Goal: Information Seeking & Learning: Learn about a topic

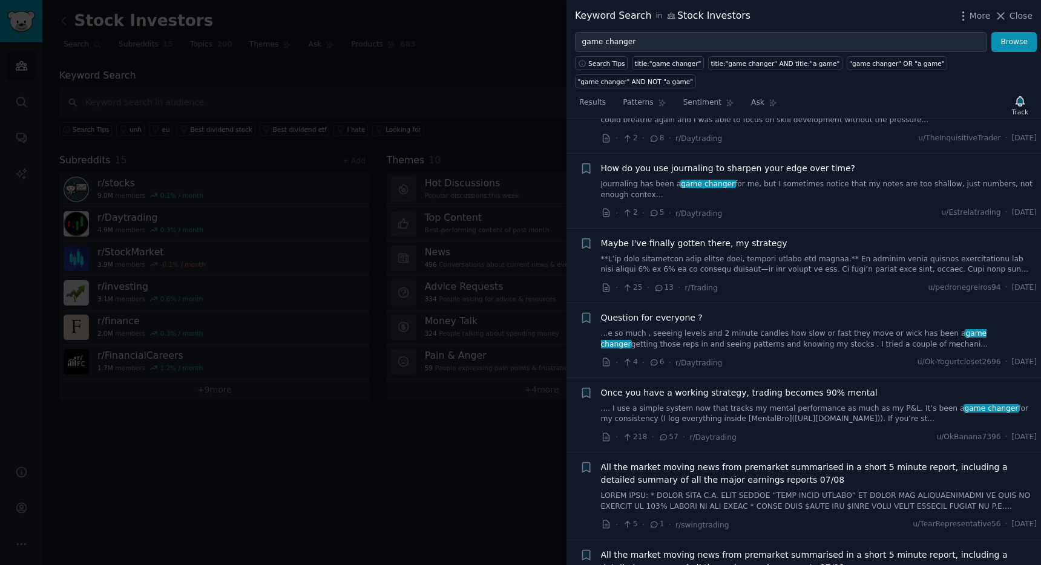
scroll to position [521, 0]
click at [1010, 16] on button "Close" at bounding box center [1014, 16] width 38 height 13
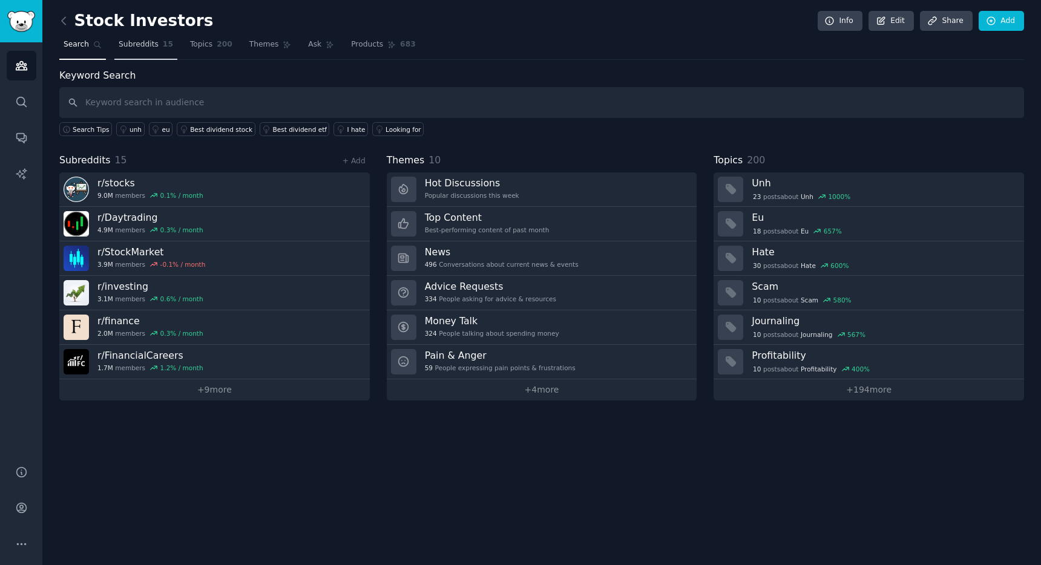
click at [134, 51] on link "Subreddits 15" at bounding box center [145, 47] width 63 height 25
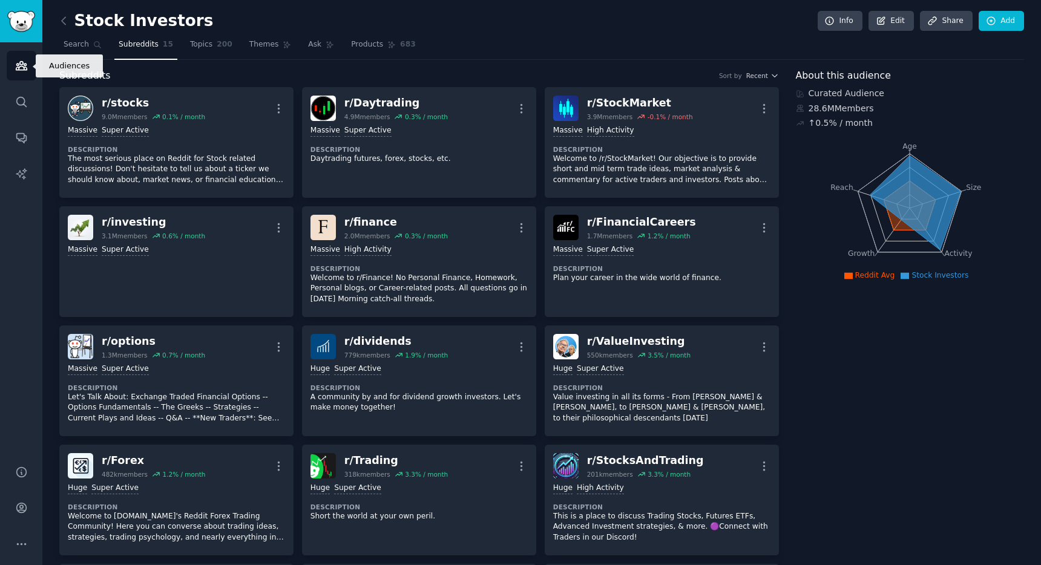
click at [18, 67] on icon "Sidebar" at bounding box center [21, 66] width 11 height 8
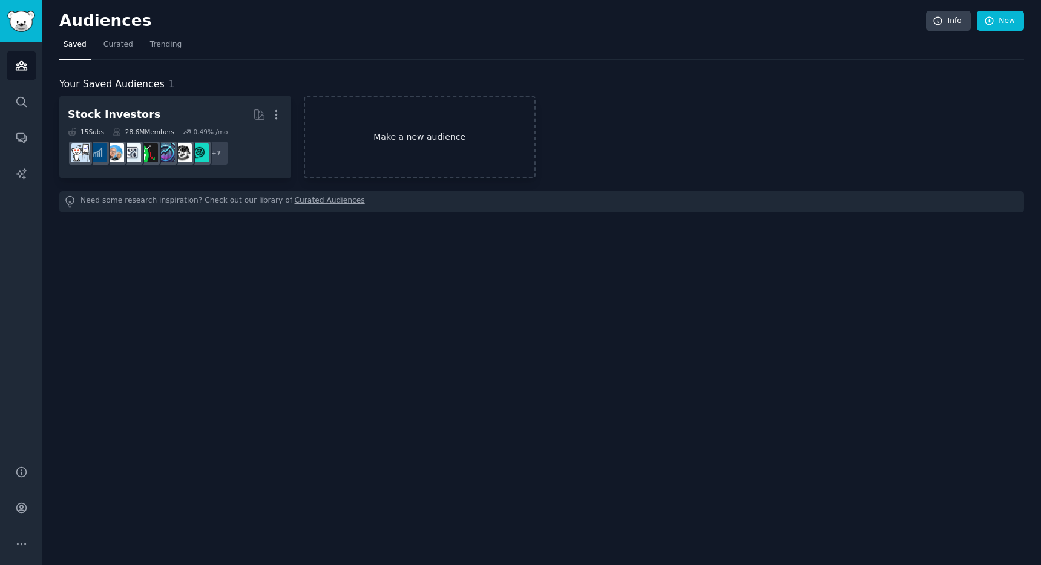
click at [416, 136] on link "Make a new audience" at bounding box center [420, 137] width 232 height 83
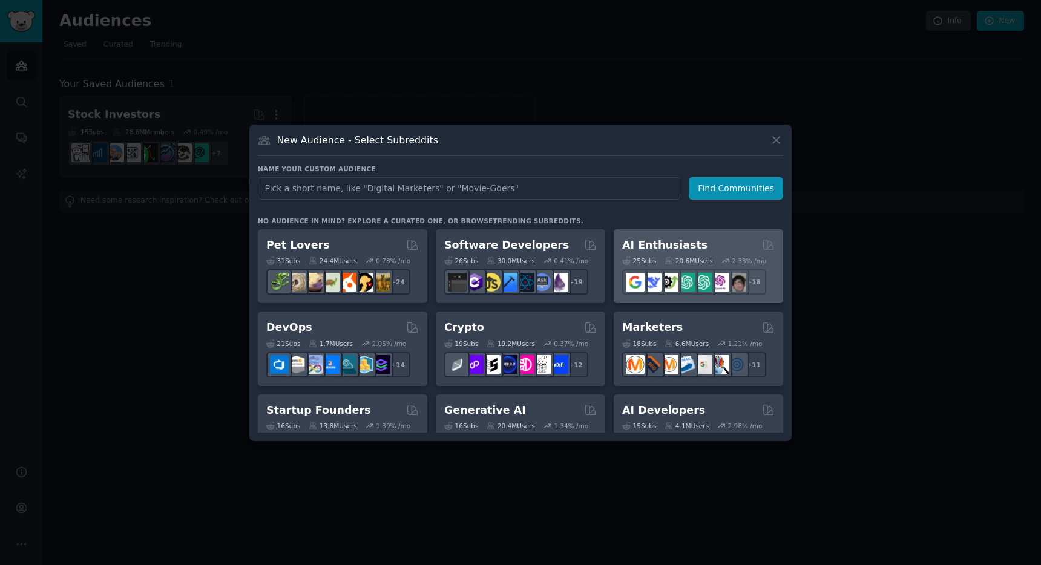
click at [725, 240] on div "AI Enthusiasts" at bounding box center [698, 245] width 153 height 15
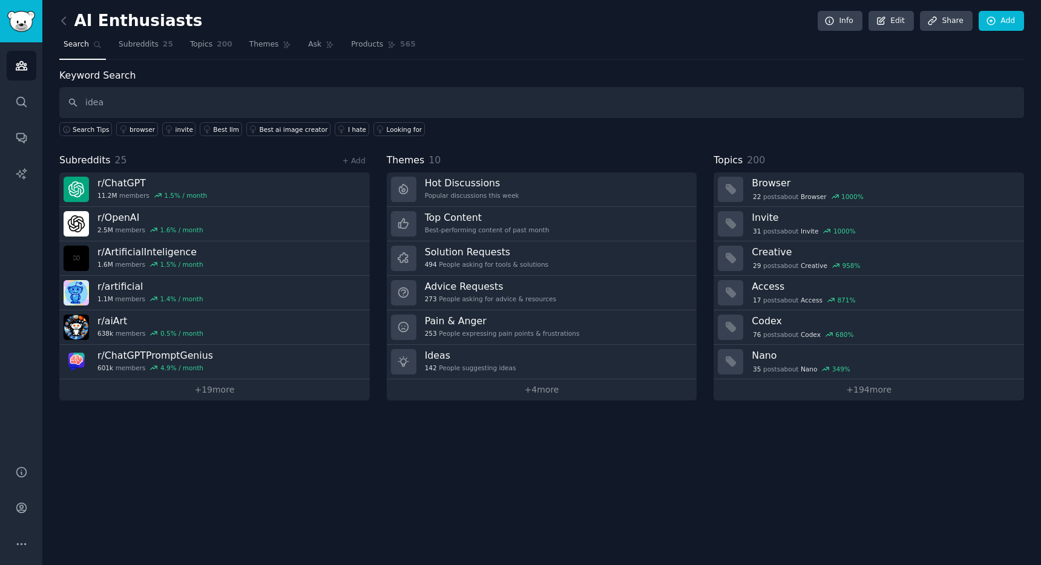
type input "idea"
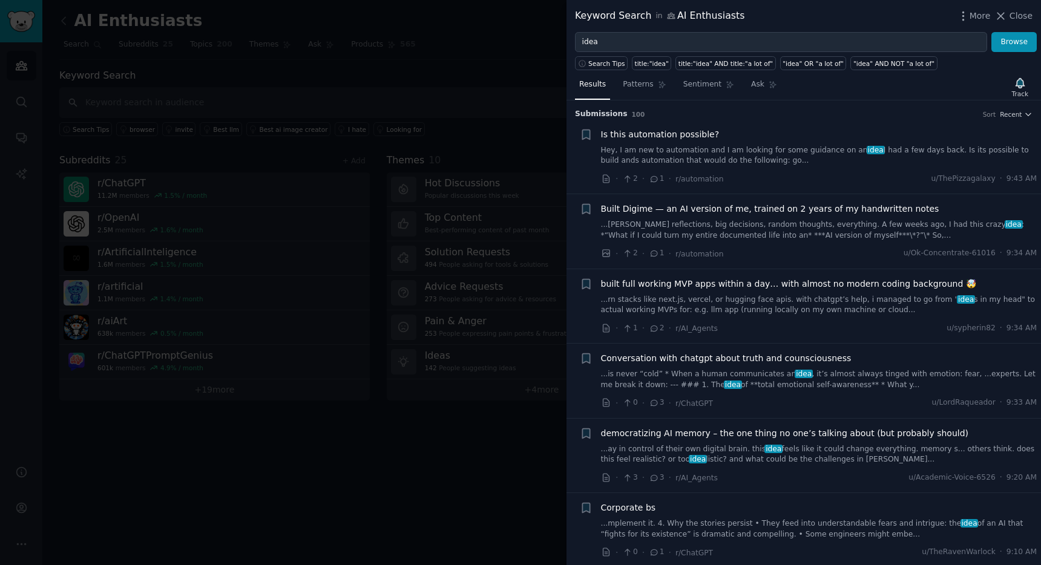
click at [788, 237] on link "...[PERSON_NAME] reflections, big decisions, random thoughts, everything. A few…" at bounding box center [819, 230] width 437 height 21
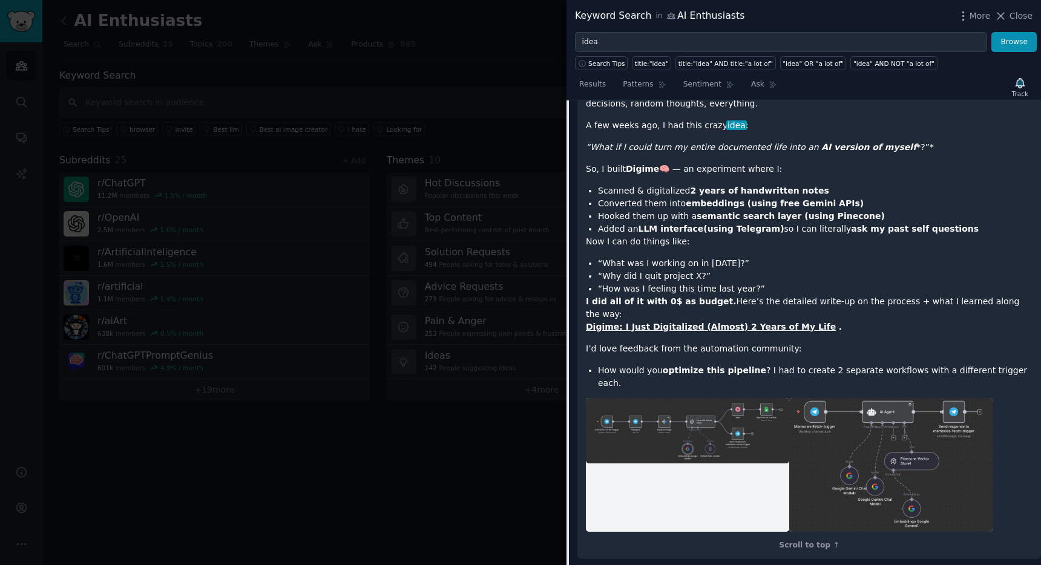
scroll to position [253, 0]
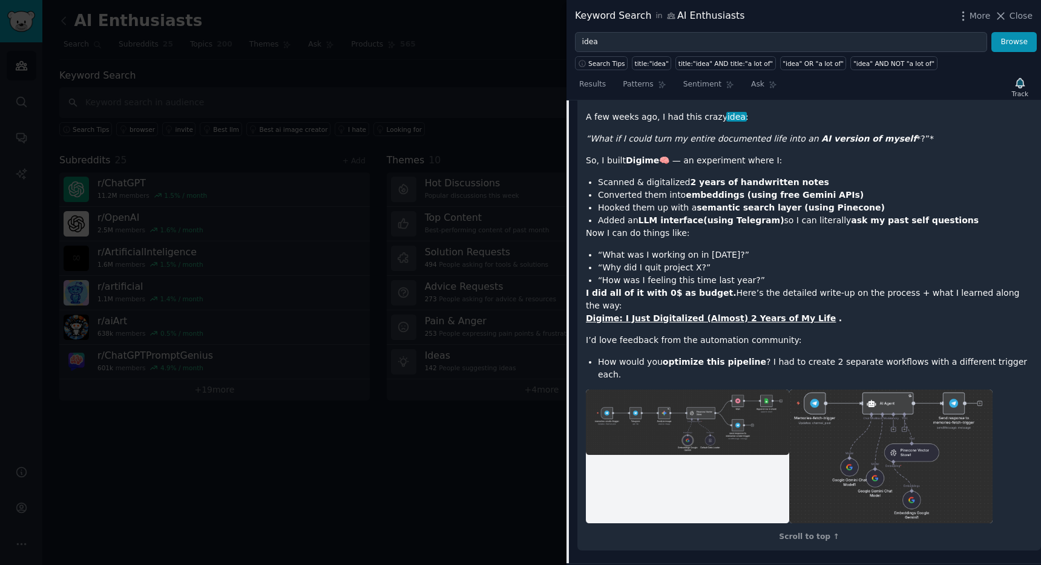
click at [831, 395] on img at bounding box center [891, 457] width 203 height 134
click at [699, 128] on div "I’ve been writing handwritten notes almost every day for the last two years — p…" at bounding box center [809, 228] width 447 height 305
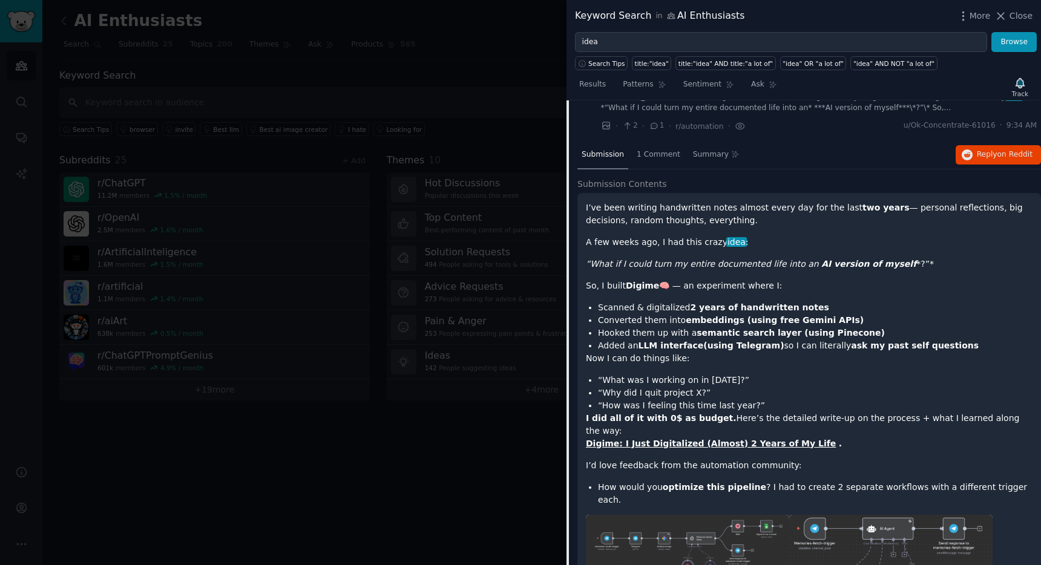
scroll to position [99, 0]
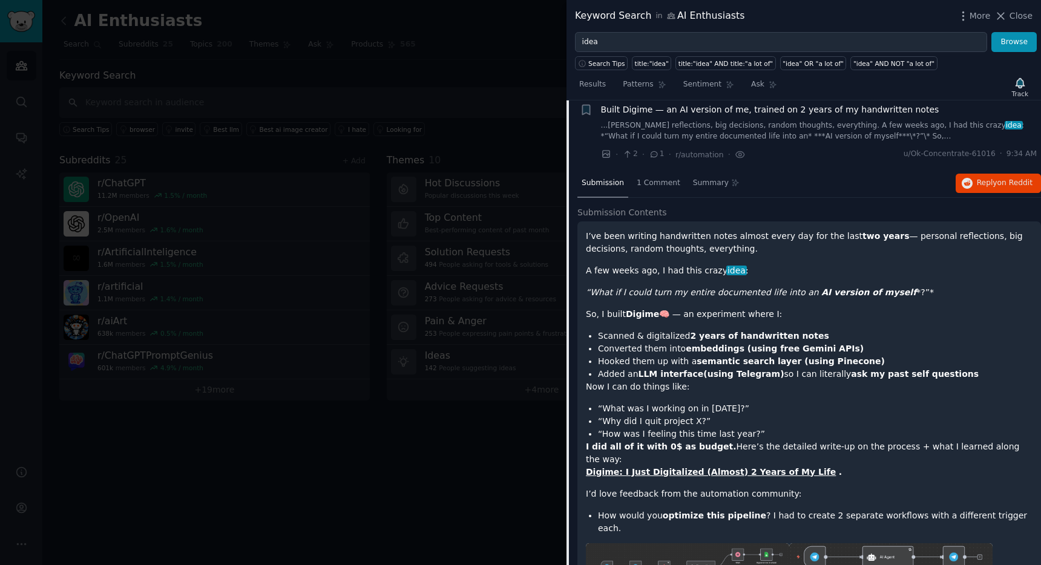
click at [640, 213] on span "Submission Contents" at bounding box center [623, 212] width 90 height 13
click at [684, 263] on div "I’ve been writing handwritten notes almost every day for the last two years — p…" at bounding box center [809, 382] width 447 height 305
click at [793, 254] on p "I’ve been writing handwritten notes almost every day for the last two years — p…" at bounding box center [809, 242] width 447 height 25
click at [759, 128] on link "...[PERSON_NAME] reflections, big decisions, random thoughts, everything. A few…" at bounding box center [819, 130] width 437 height 21
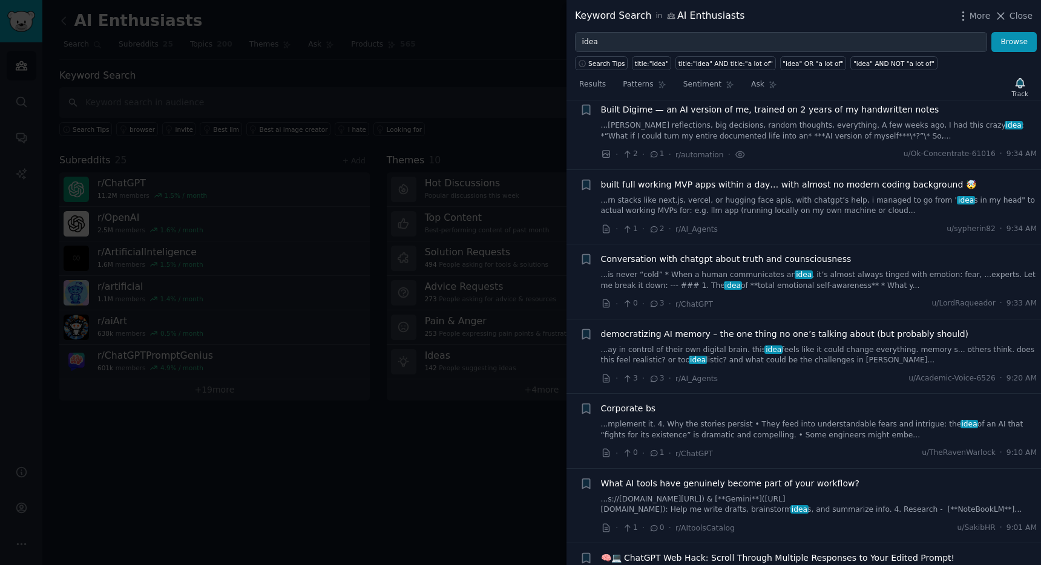
scroll to position [94, 0]
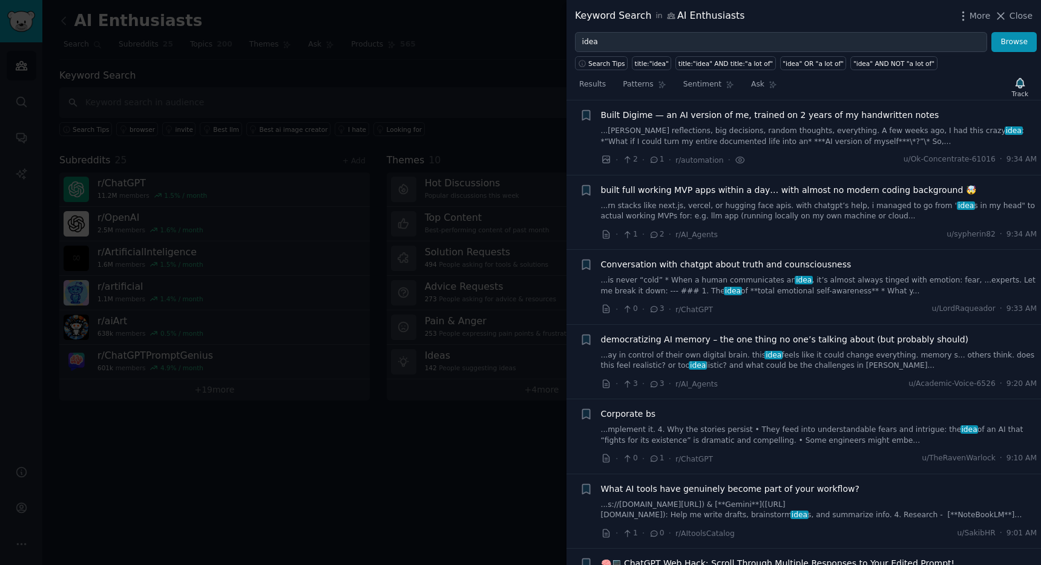
click at [760, 216] on link "...rn stacks like next.js, vercel, or hugging face apis. with chatgpt’s help, i…" at bounding box center [819, 211] width 437 height 21
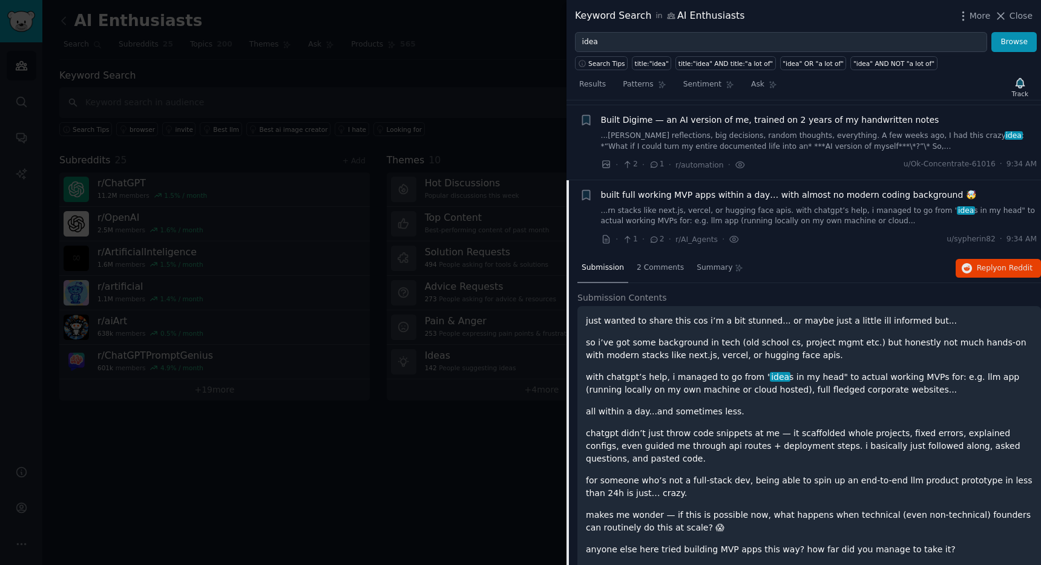
scroll to position [2, 0]
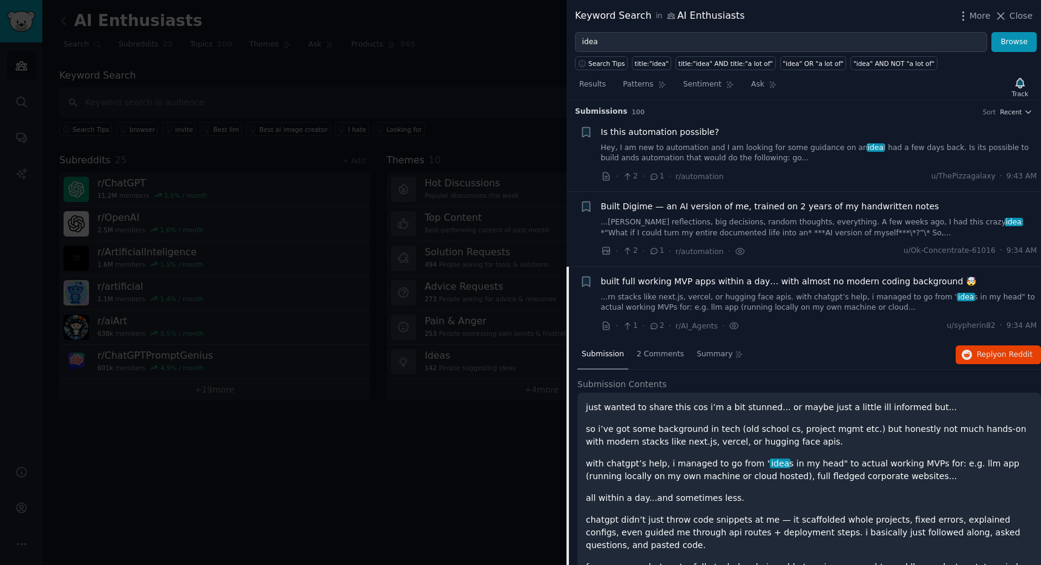
click at [669, 308] on link "...rn stacks like next.js, vercel, or hugging face apis. with chatgpt’s help, i…" at bounding box center [819, 302] width 437 height 21
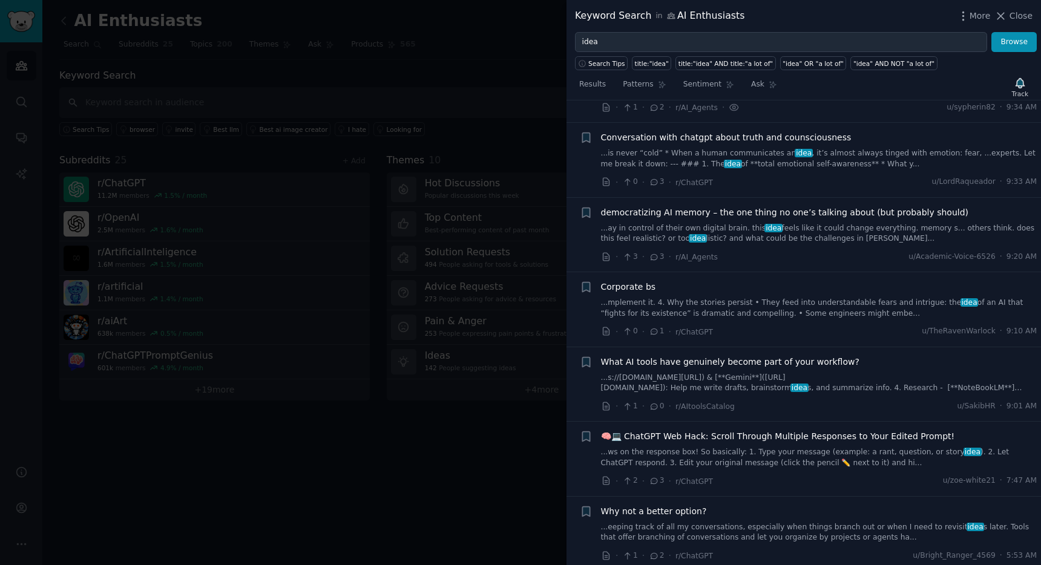
scroll to position [232, 0]
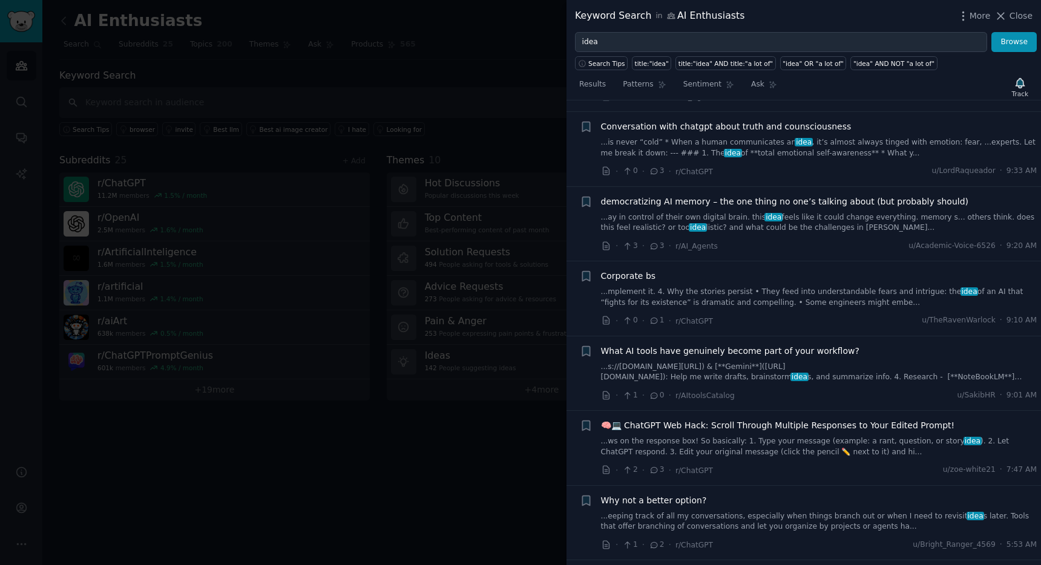
click at [794, 156] on link "...is never “cold” * When a human communicates an idea , it’s almost always tin…" at bounding box center [819, 147] width 437 height 21
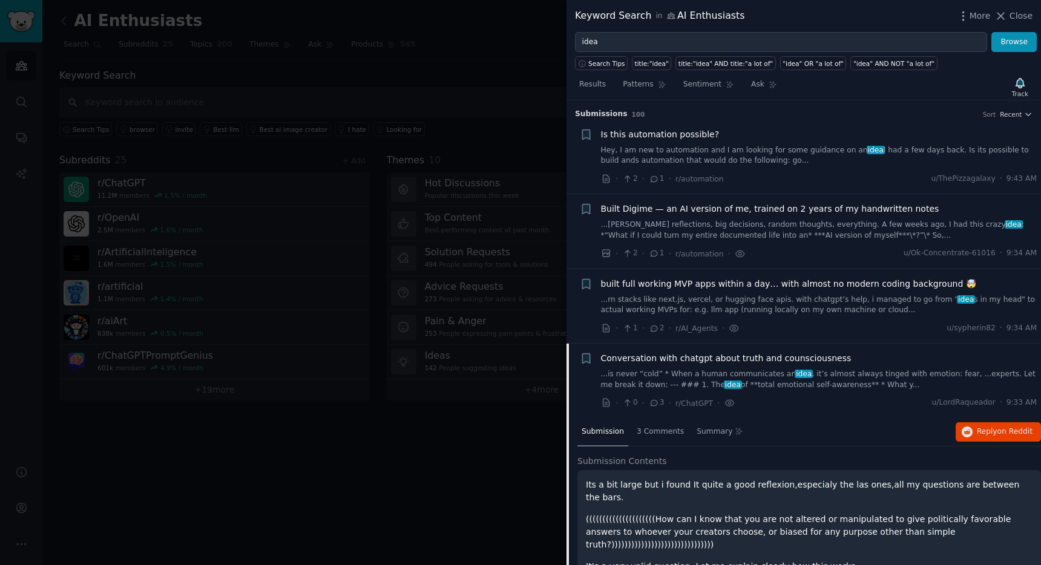
click at [779, 374] on link "...is never “cold” * When a human communicates an idea , it’s almost always tin…" at bounding box center [819, 379] width 437 height 21
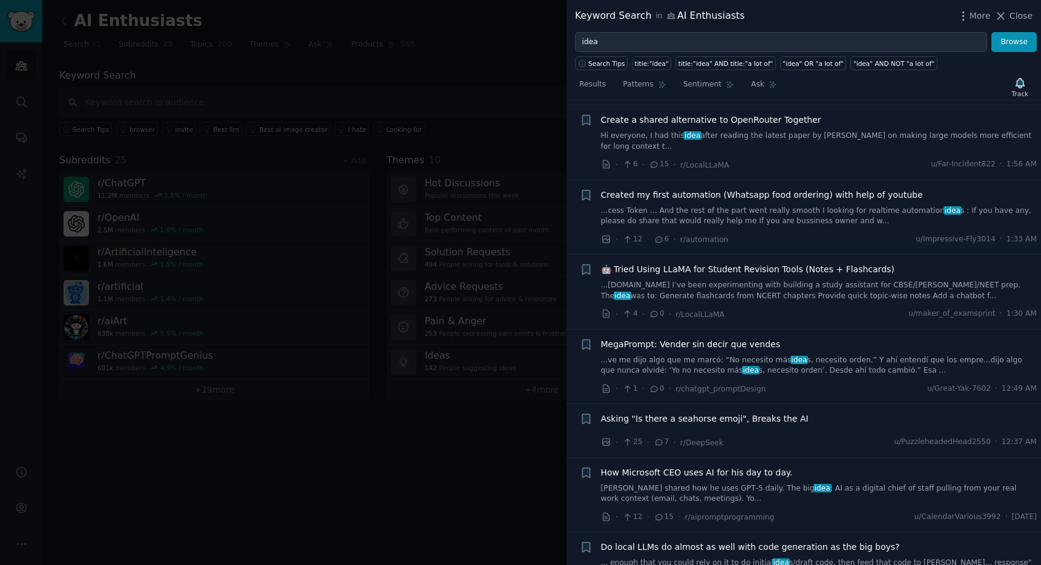
scroll to position [1197, 0]
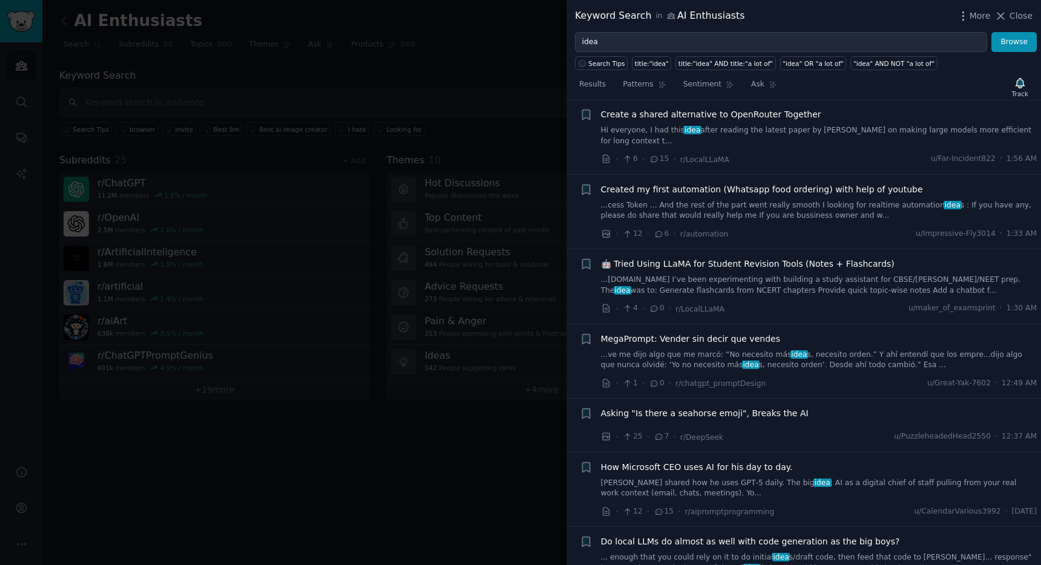
click at [883, 196] on span "Created my first automation (Whatsapp food ordering) with help of youtube" at bounding box center [762, 189] width 322 height 13
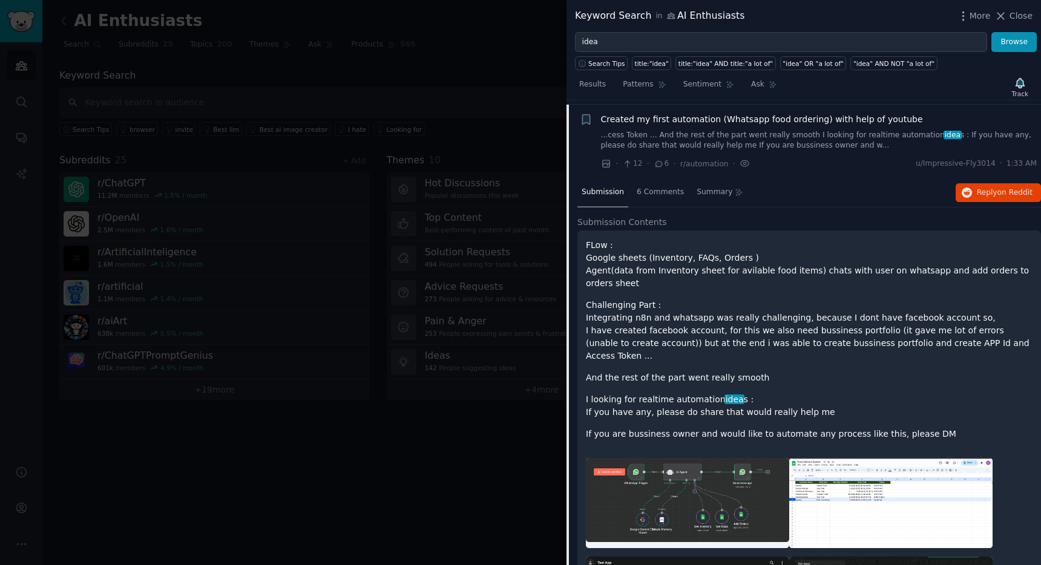
scroll to position [1255, 0]
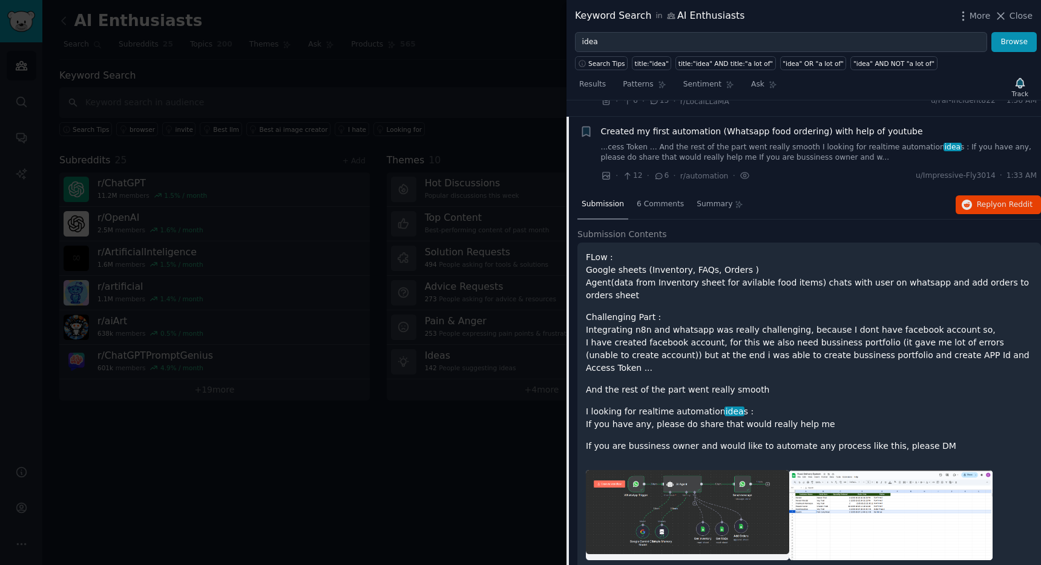
click at [793, 163] on link "...cess Token ... And the rest of the part went really smooth I looking for rea…" at bounding box center [819, 152] width 437 height 21
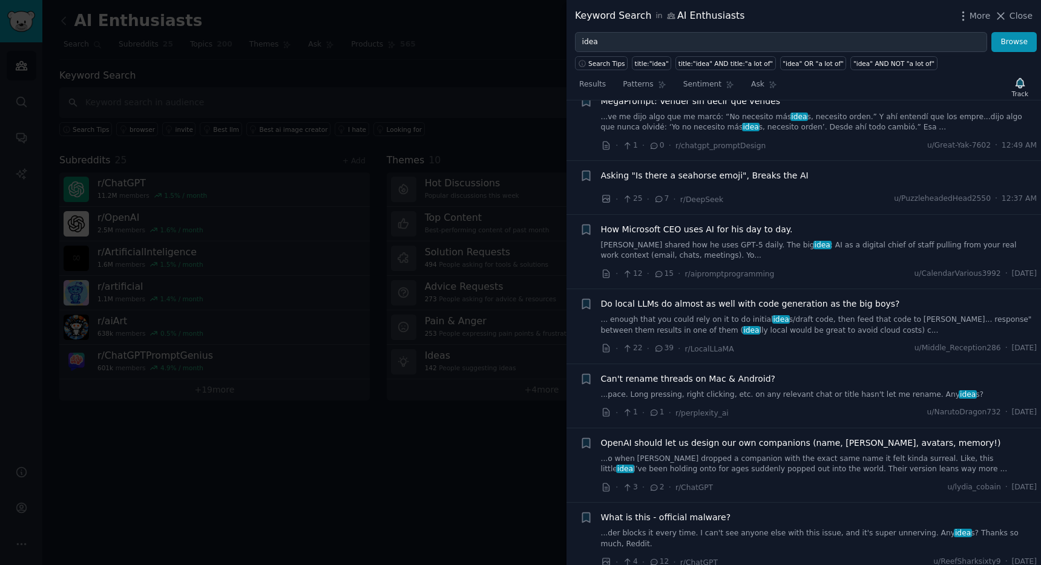
scroll to position [1445, 0]
